Goal: Information Seeking & Learning: Learn about a topic

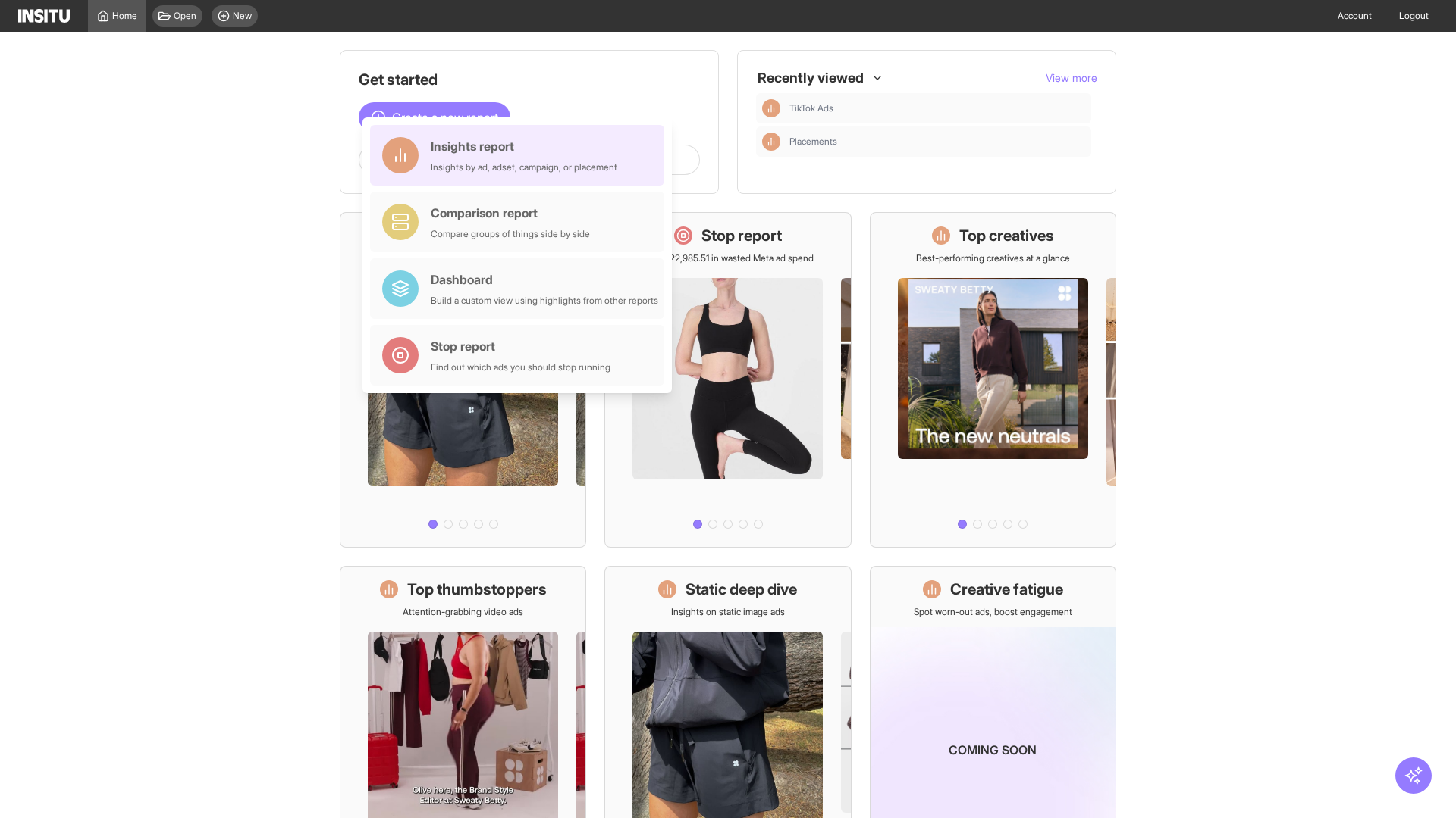
click at [521, 156] on div "Insights report Insights by ad, adset, campaign, or placement" at bounding box center [523, 155] width 187 height 37
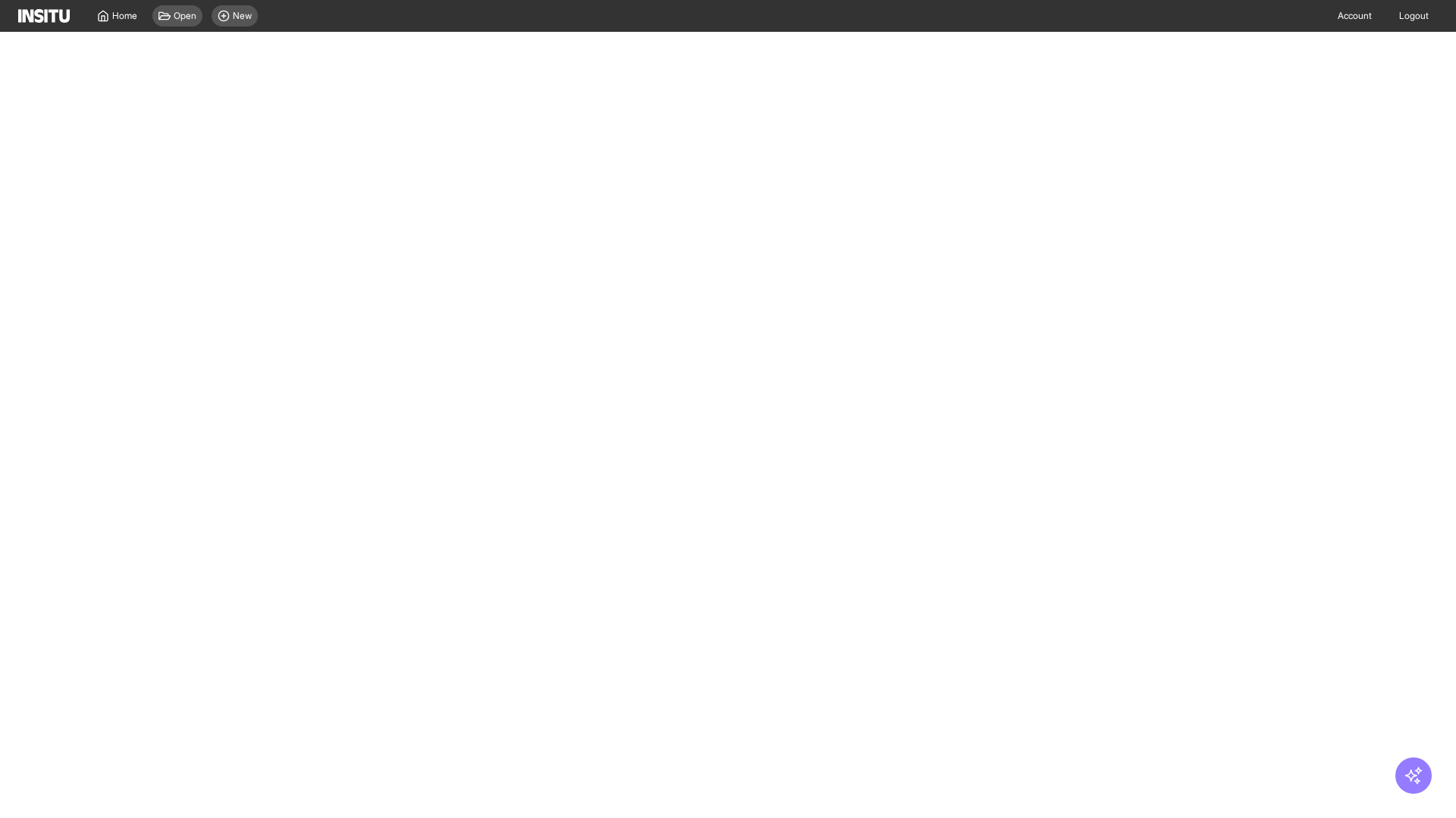
select select "**"
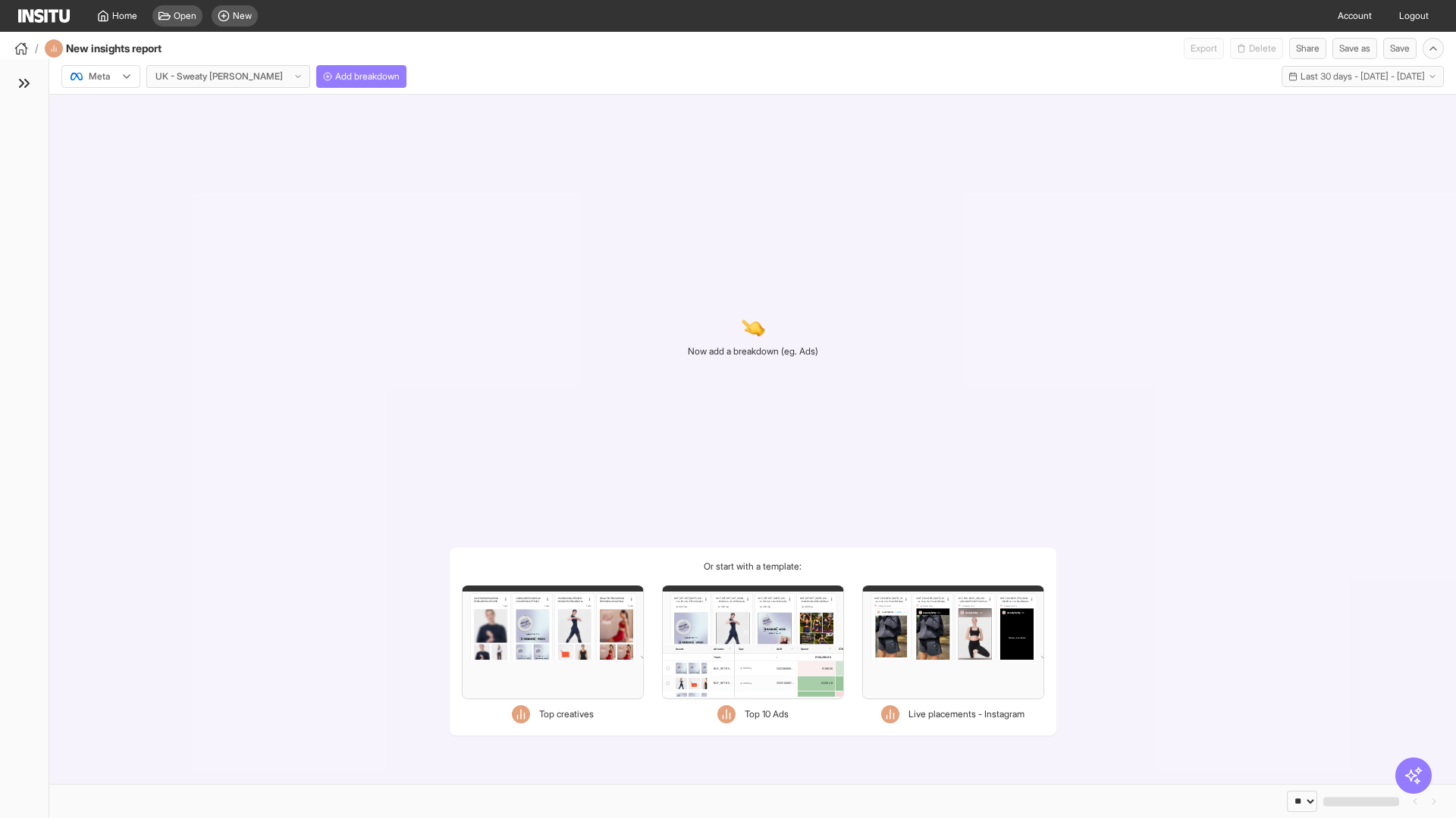
click at [101, 77] on div at bounding box center [90, 77] width 42 height 15
click at [104, 135] on span "TikTok" at bounding box center [101, 135] width 25 height 14
